Goal: Information Seeking & Learning: Learn about a topic

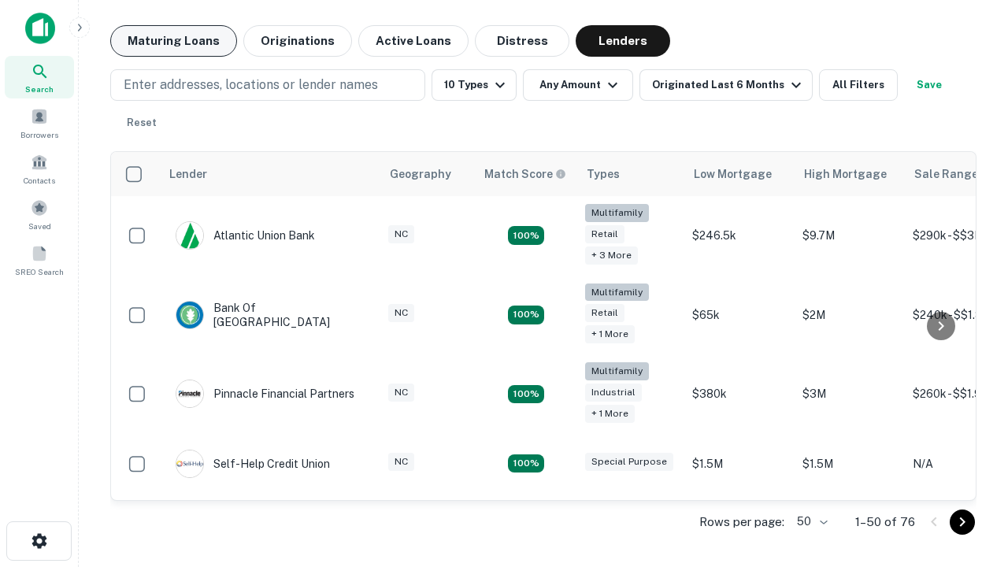
click at [173, 41] on button "Maturing Loans" at bounding box center [173, 40] width 127 height 31
